Goal: Task Accomplishment & Management: Use online tool/utility

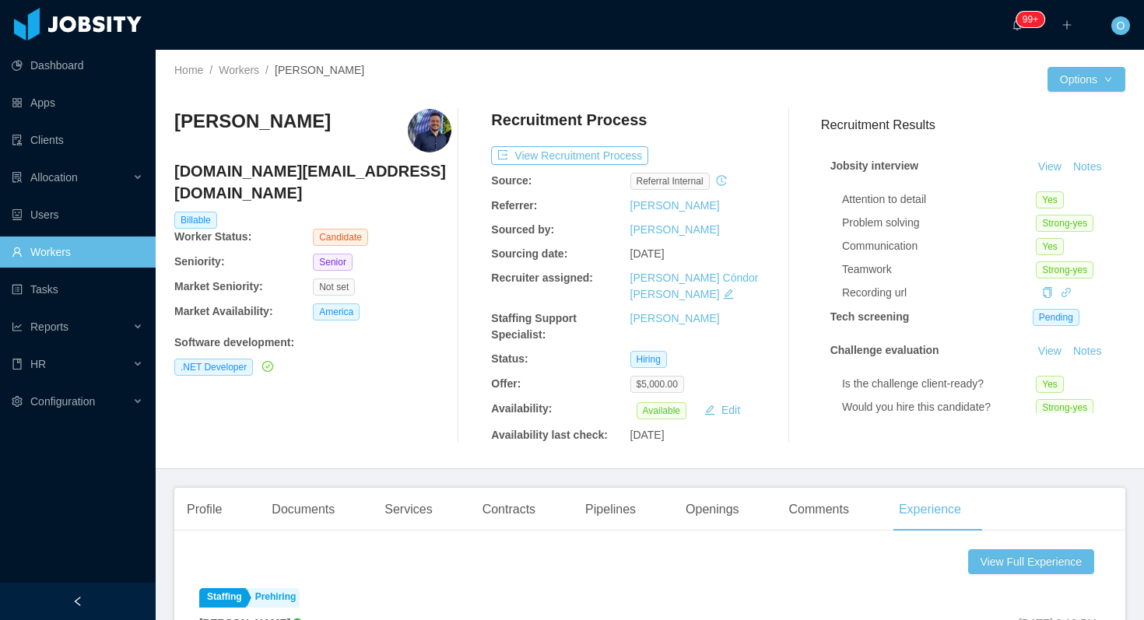
click at [279, 172] on h4 "gmoura.ws@gmail.com" at bounding box center [312, 182] width 277 height 44
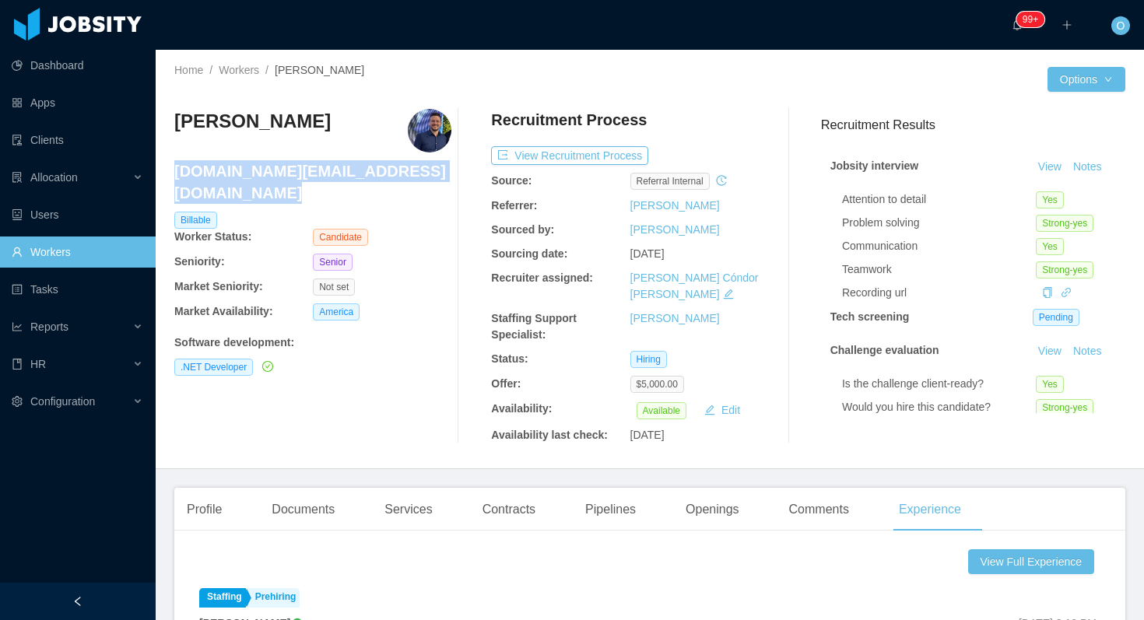
click at [279, 172] on h4 "gmoura.ws@gmail.com" at bounding box center [312, 182] width 277 height 44
copy h4 "gmoura.ws@gmail.com"
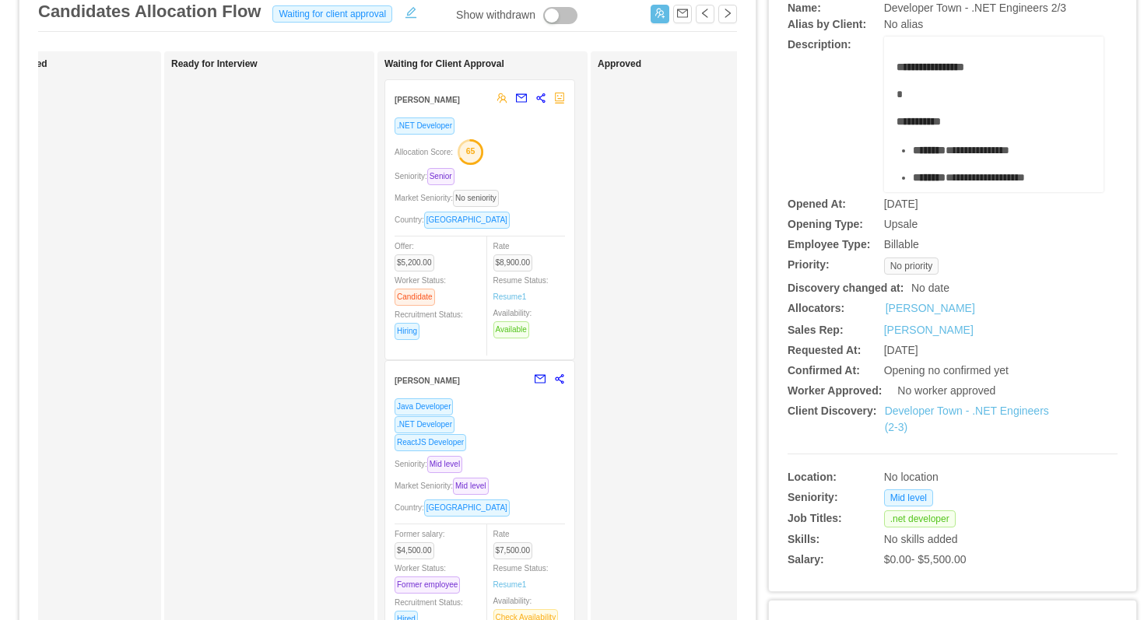
scroll to position [0, 458]
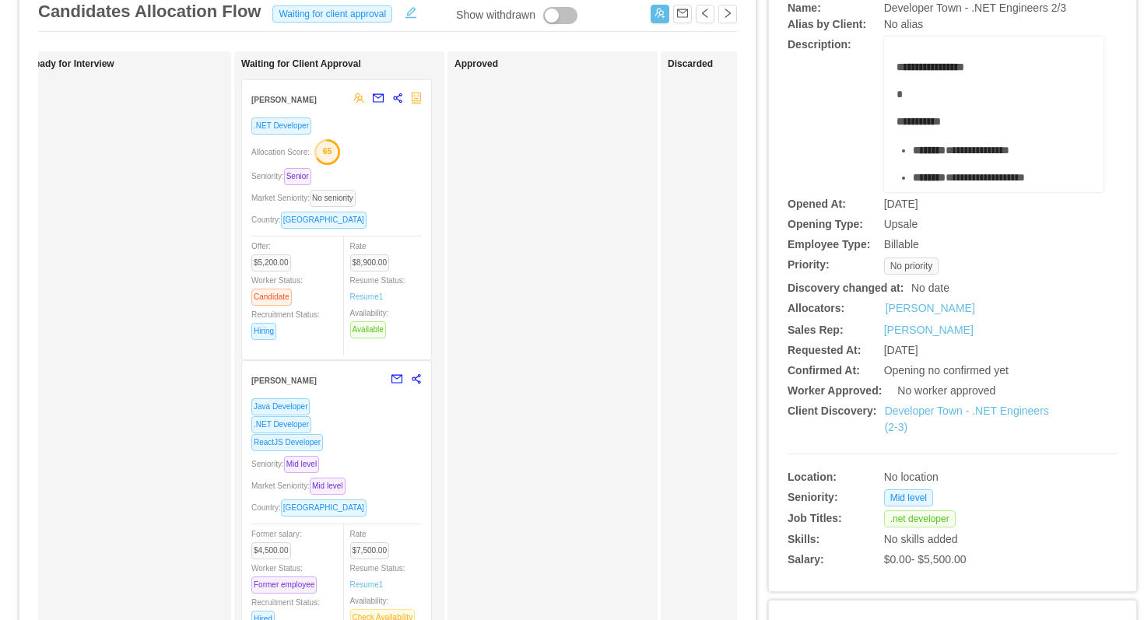
click at [373, 160] on div "Allocation Score: 65" at bounding box center [336, 150] width 170 height 25
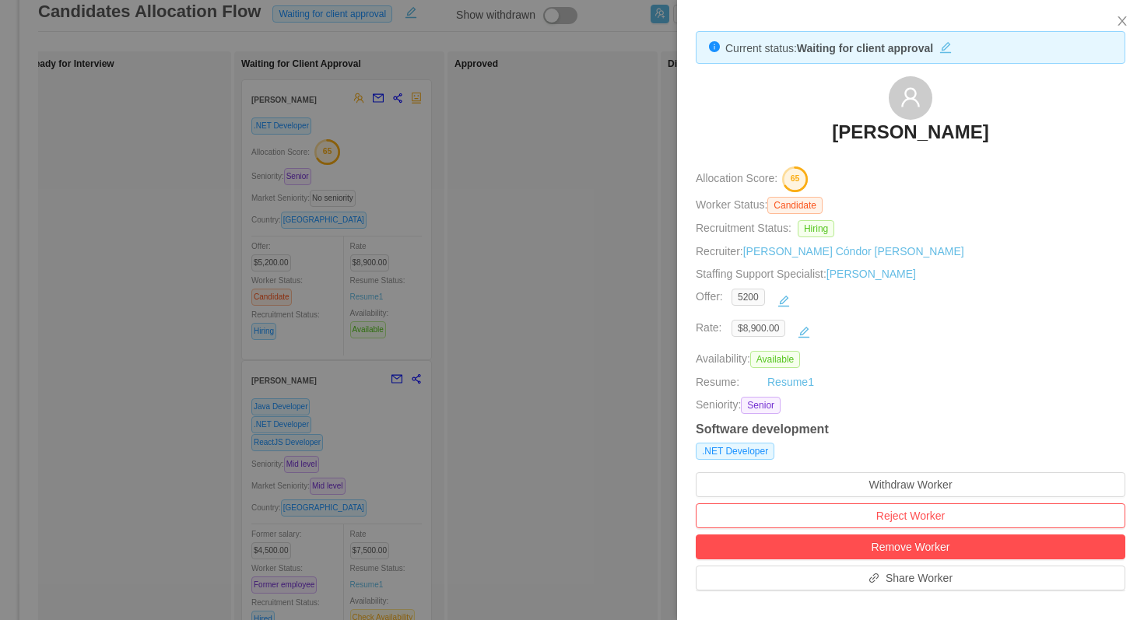
scroll to position [418, 0]
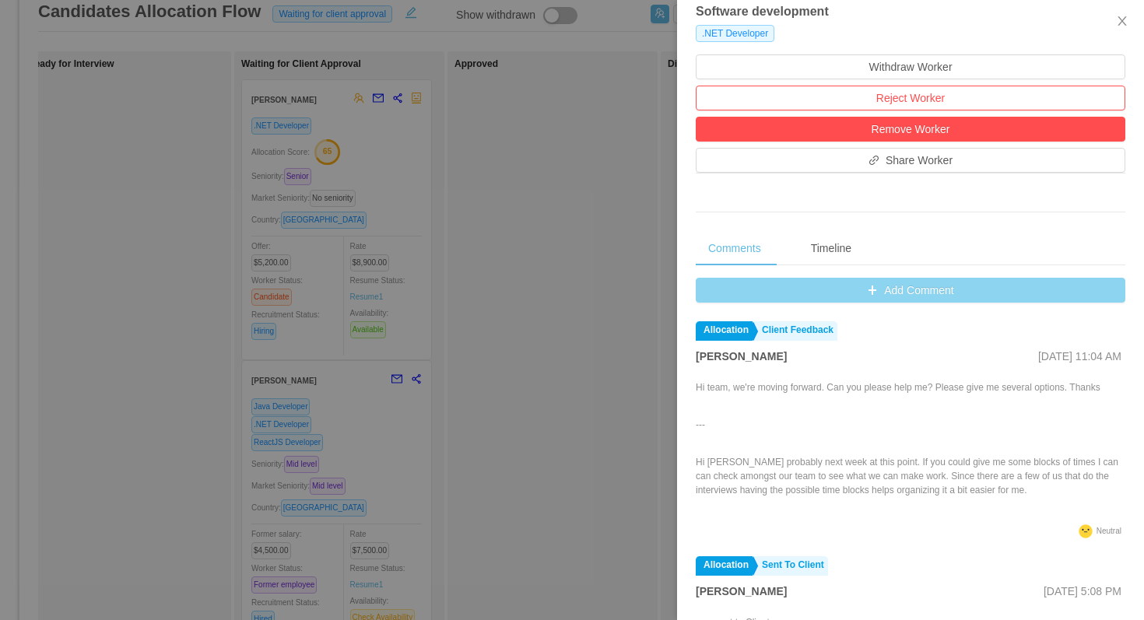
click at [722, 297] on button "Add Comment" at bounding box center [911, 290] width 430 height 25
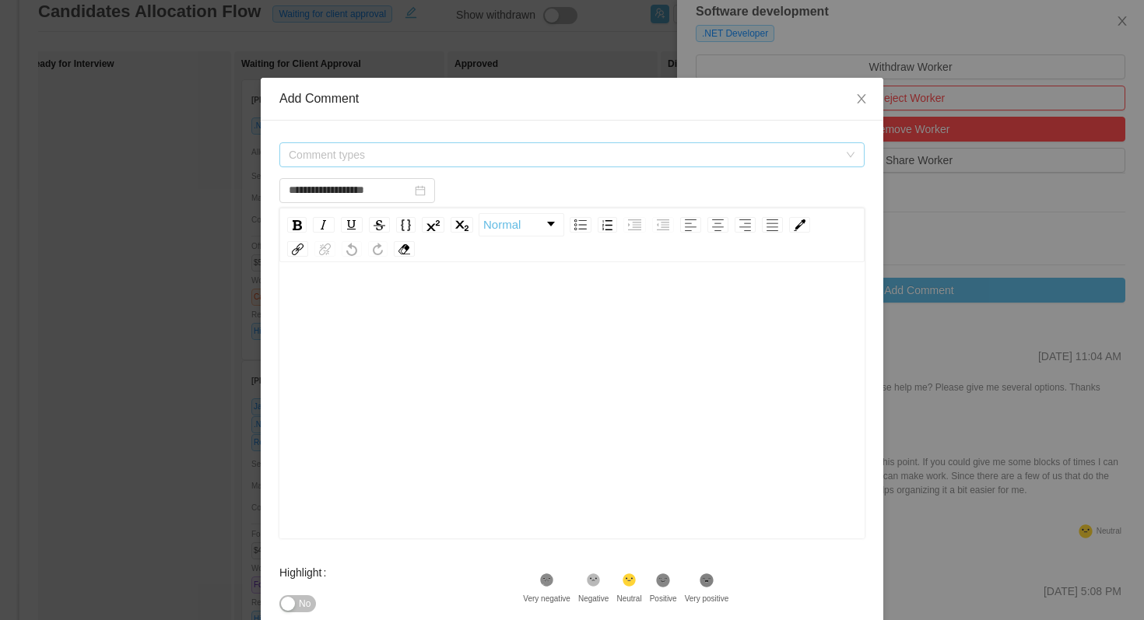
click at [528, 161] on span "Comment types" at bounding box center [563, 155] width 549 height 16
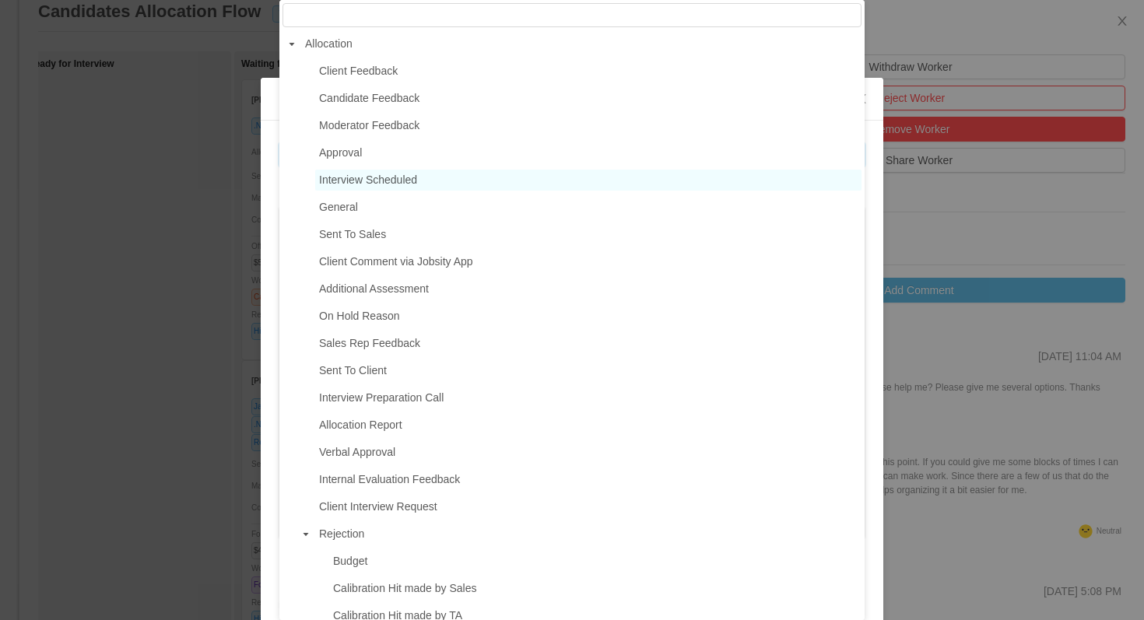
click at [461, 184] on span "Interview Scheduled" at bounding box center [588, 180] width 546 height 21
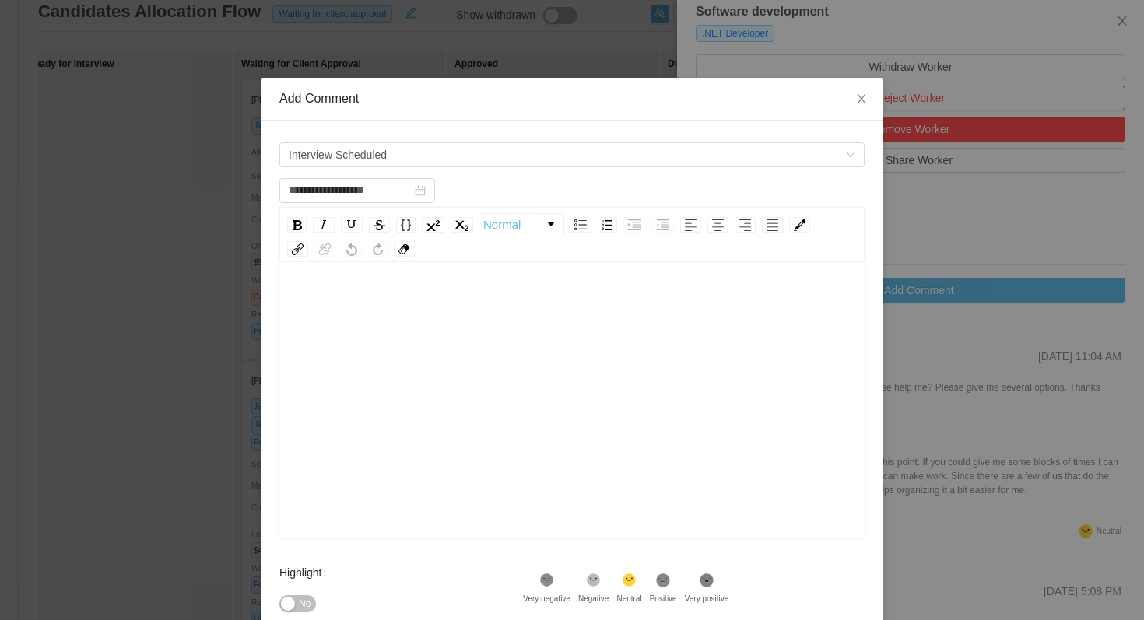
type input "**********"
click at [446, 328] on div "rdw-editor" at bounding box center [572, 425] width 561 height 272
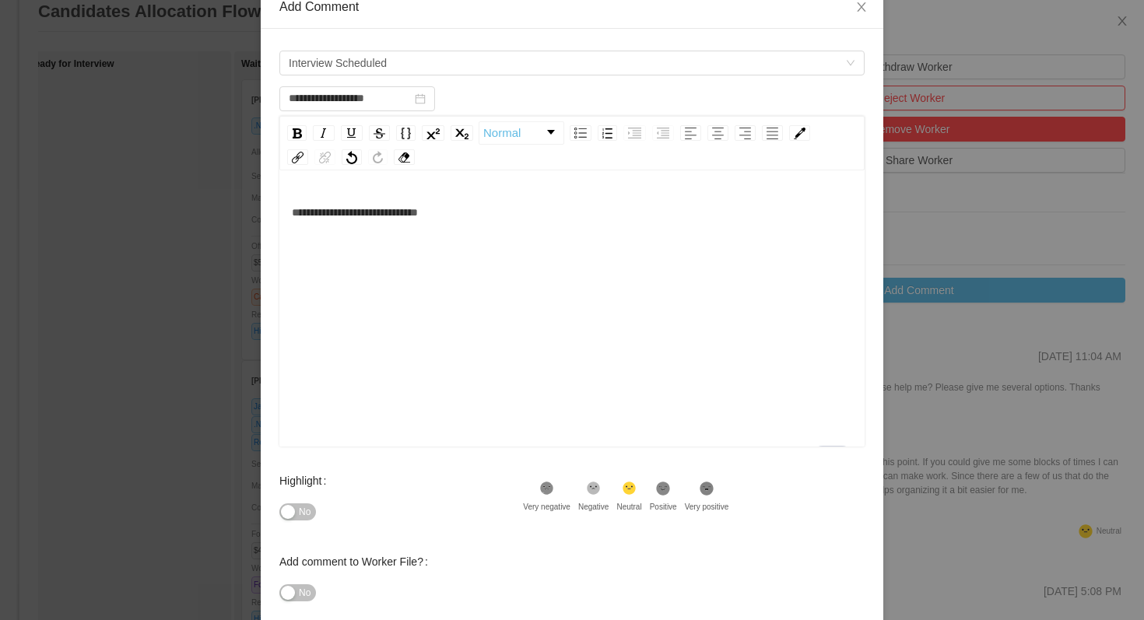
scroll to position [134, 0]
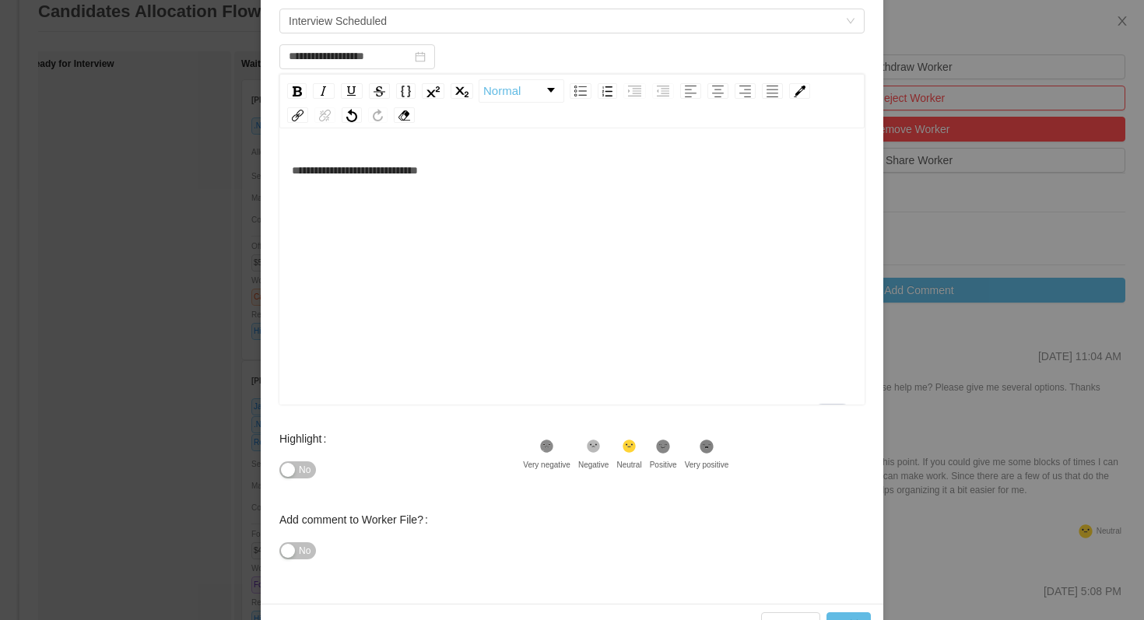
click at [552, 451] on icon at bounding box center [547, 447] width 10 height 10
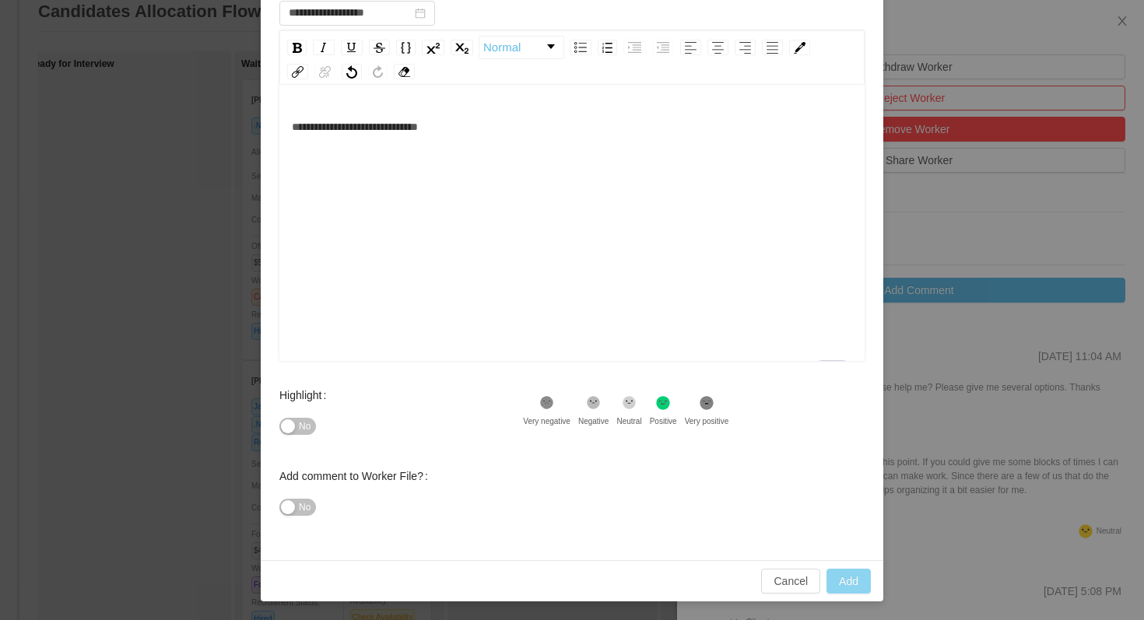
click at [843, 577] on button "Add" at bounding box center [848, 581] width 44 height 25
type input "**********"
